Goal: Task Accomplishment & Management: Use online tool/utility

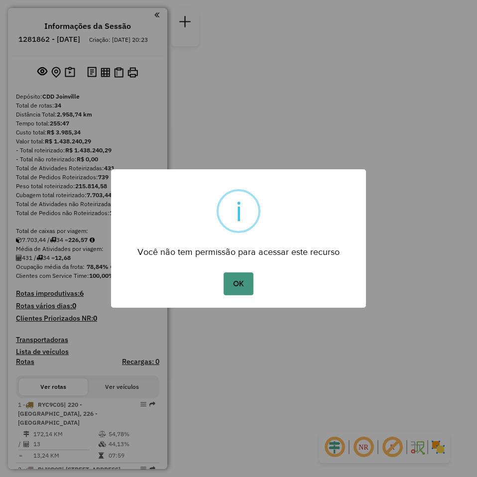
click at [235, 274] on button "OK" at bounding box center [237, 283] width 29 height 23
